Goal: Complete application form: Complete application form

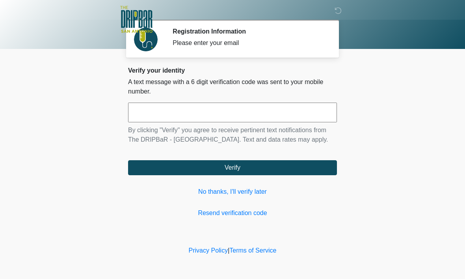
click at [220, 196] on link "No thanks, I'll verify later" at bounding box center [232, 191] width 209 height 9
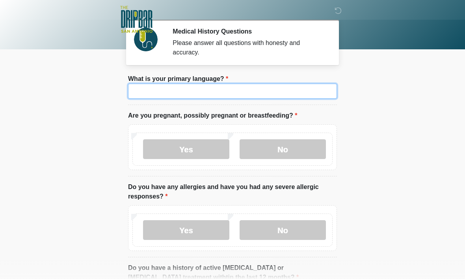
click at [195, 87] on input "What is your primary language?" at bounding box center [232, 91] width 209 height 15
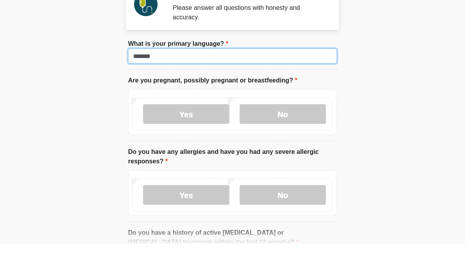
type input "*******"
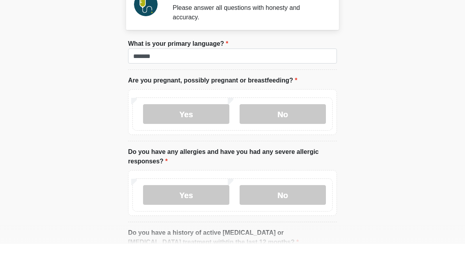
click at [409, 74] on body "‎ ‎ ‎ ‎ Medical History Questions Please answer all questions with honesty and …" at bounding box center [232, 139] width 465 height 279
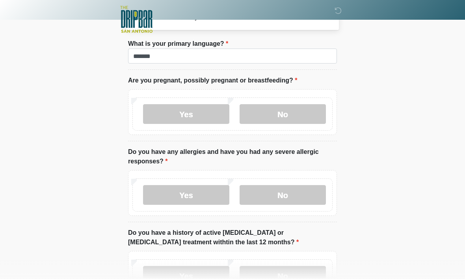
click at [286, 114] on label "No" at bounding box center [283, 114] width 86 height 20
click at [271, 200] on label "No" at bounding box center [283, 195] width 86 height 20
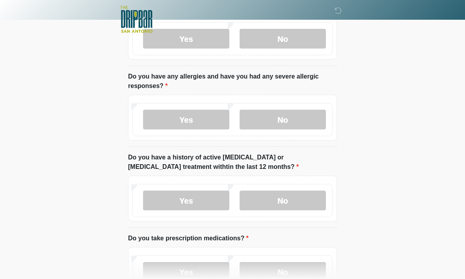
scroll to position [113, 0]
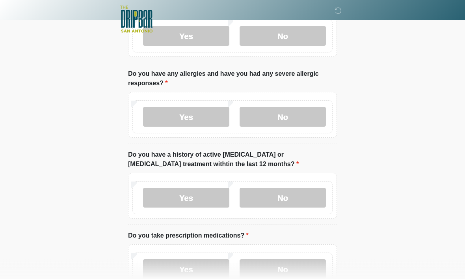
click at [284, 203] on label "No" at bounding box center [283, 198] width 86 height 20
click at [181, 270] on label "Yes" at bounding box center [186, 269] width 86 height 20
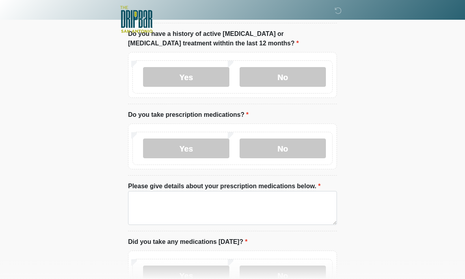
scroll to position [234, 0]
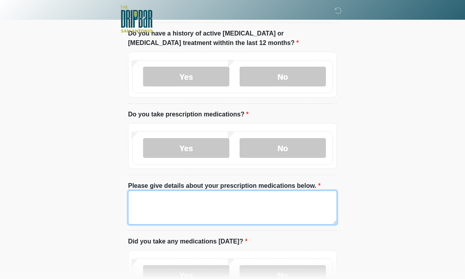
click at [224, 200] on textarea "Please give details about your prescription medications below." at bounding box center [232, 208] width 209 height 34
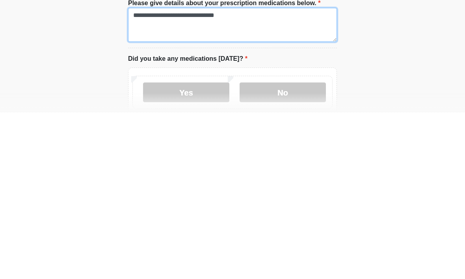
scroll to position [254, 0]
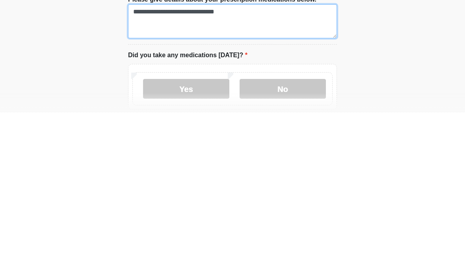
type textarea "**********"
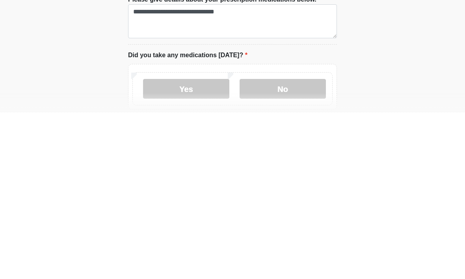
click at [187, 245] on label "Yes" at bounding box center [186, 255] width 86 height 20
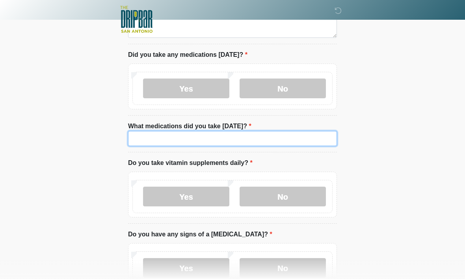
click at [194, 136] on input "What medications did you take [DATE]?" at bounding box center [232, 138] width 209 height 15
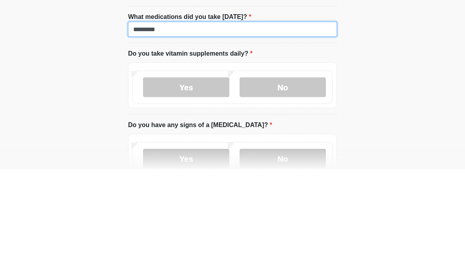
type input "*********"
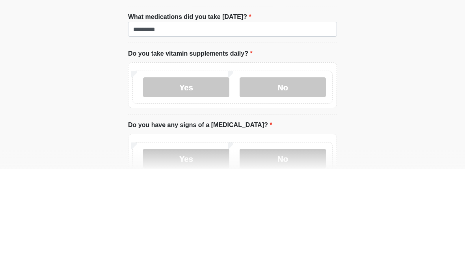
click at [183, 187] on label "Yes" at bounding box center [186, 197] width 86 height 20
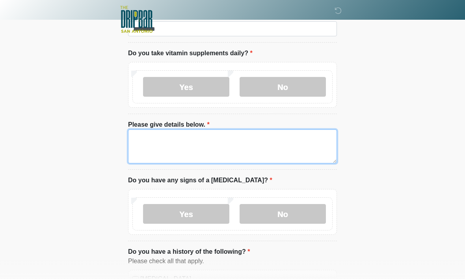
click at [211, 140] on textarea "Please give details below." at bounding box center [232, 146] width 209 height 34
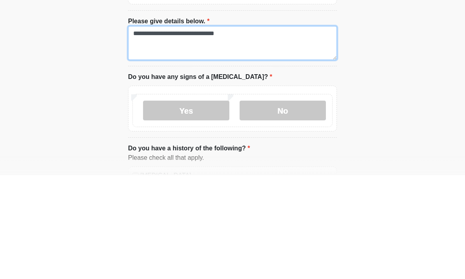
type textarea "**********"
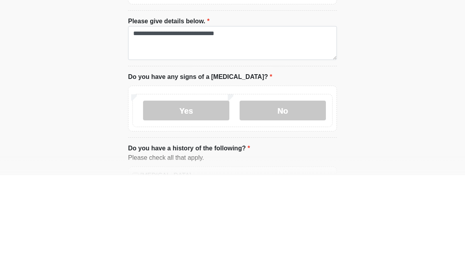
click at [282, 204] on label "No" at bounding box center [283, 214] width 86 height 20
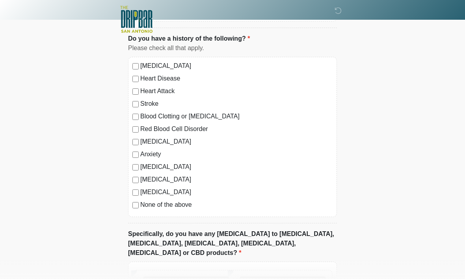
scroll to position [804, 0]
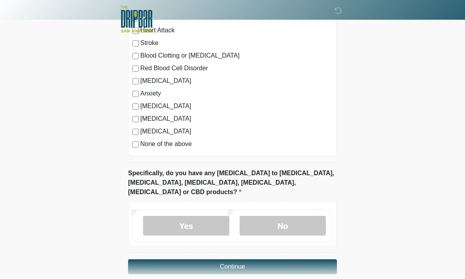
click at [281, 216] on label "No" at bounding box center [283, 226] width 86 height 20
click at [256, 260] on button "Continue" at bounding box center [232, 267] width 209 height 15
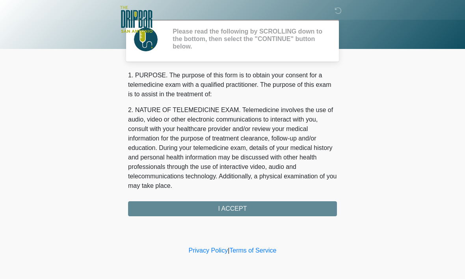
scroll to position [0, 0]
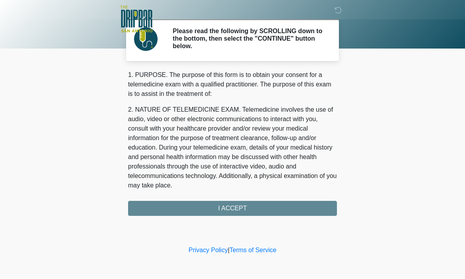
click at [240, 210] on div "1. PURPOSE. The purpose of this form is to obtain your consent for a telemedici…" at bounding box center [232, 144] width 209 height 146
click at [235, 209] on div "1. PURPOSE. The purpose of this form is to obtain your consent for a telemedici…" at bounding box center [232, 144] width 209 height 146
click at [190, 207] on div "1. PURPOSE. The purpose of this form is to obtain your consent for a telemedici…" at bounding box center [232, 144] width 209 height 146
click at [222, 207] on div "1. PURPOSE. The purpose of this form is to obtain your consent for a telemedici…" at bounding box center [232, 144] width 209 height 146
click at [223, 210] on div "1. PURPOSE. The purpose of this form is to obtain your consent for a telemedici…" at bounding box center [232, 144] width 209 height 146
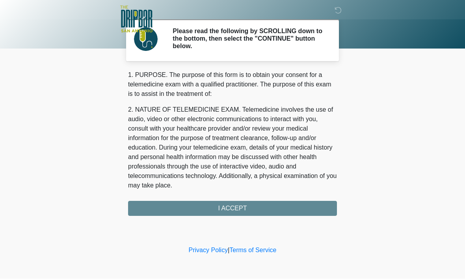
click at [223, 209] on div "1. PURPOSE. The purpose of this form is to obtain your consent for a telemedici…" at bounding box center [232, 144] width 209 height 146
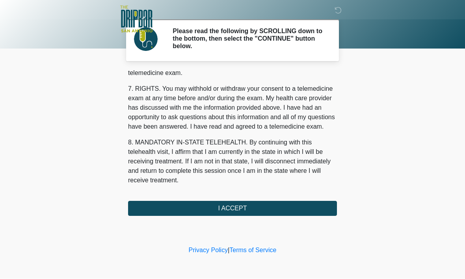
scroll to position [355, 0]
click at [188, 206] on button "I ACCEPT" at bounding box center [232, 208] width 209 height 15
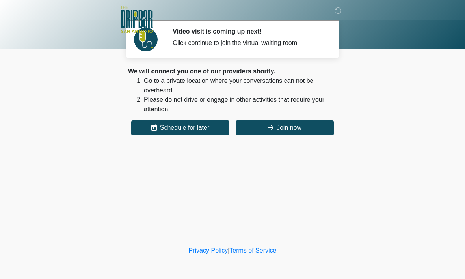
click at [265, 134] on button "Join now" at bounding box center [285, 127] width 98 height 15
